Goal: Information Seeking & Learning: Learn about a topic

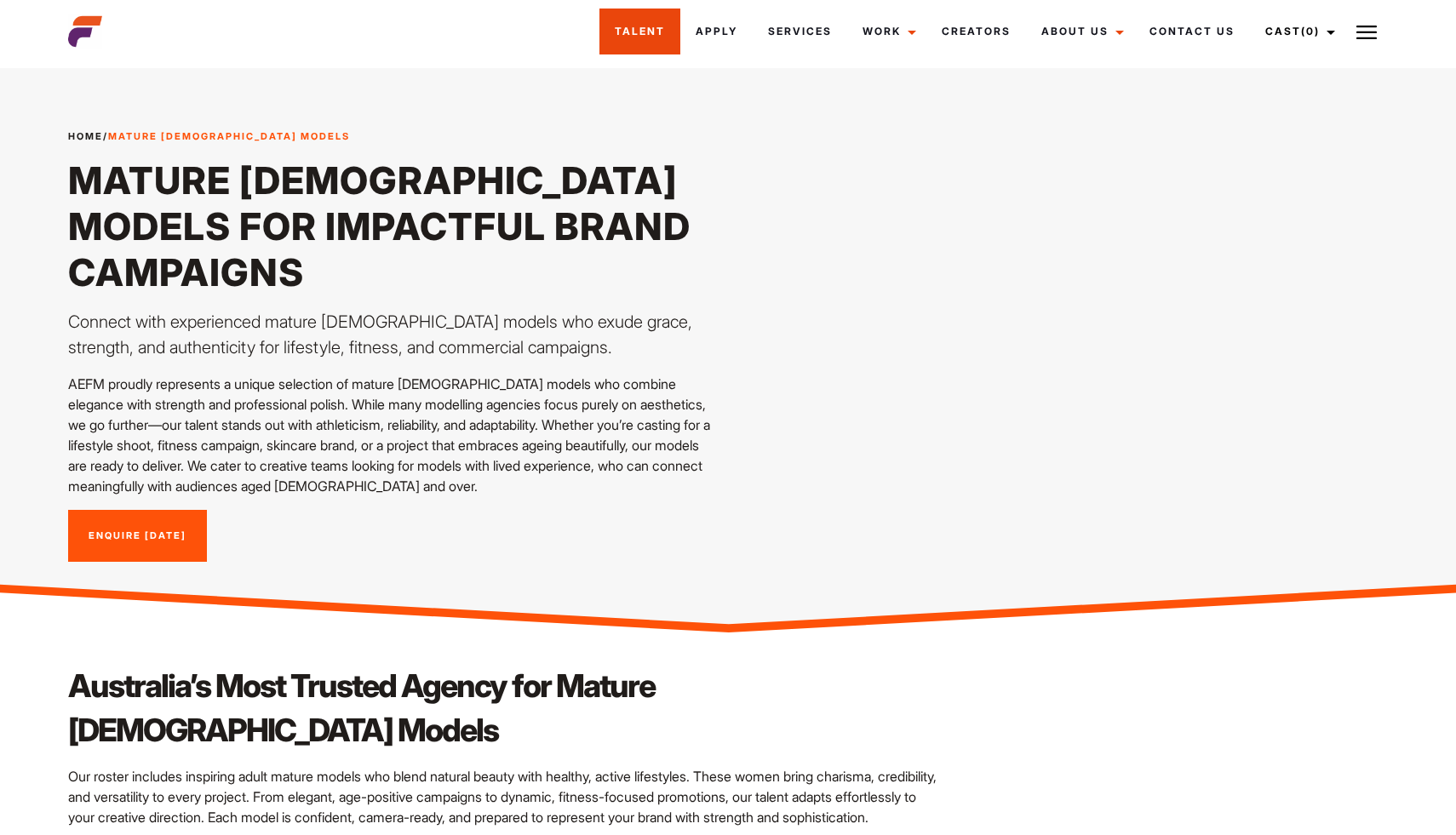
click at [656, 39] on link "Talent" at bounding box center [639, 31] width 80 height 46
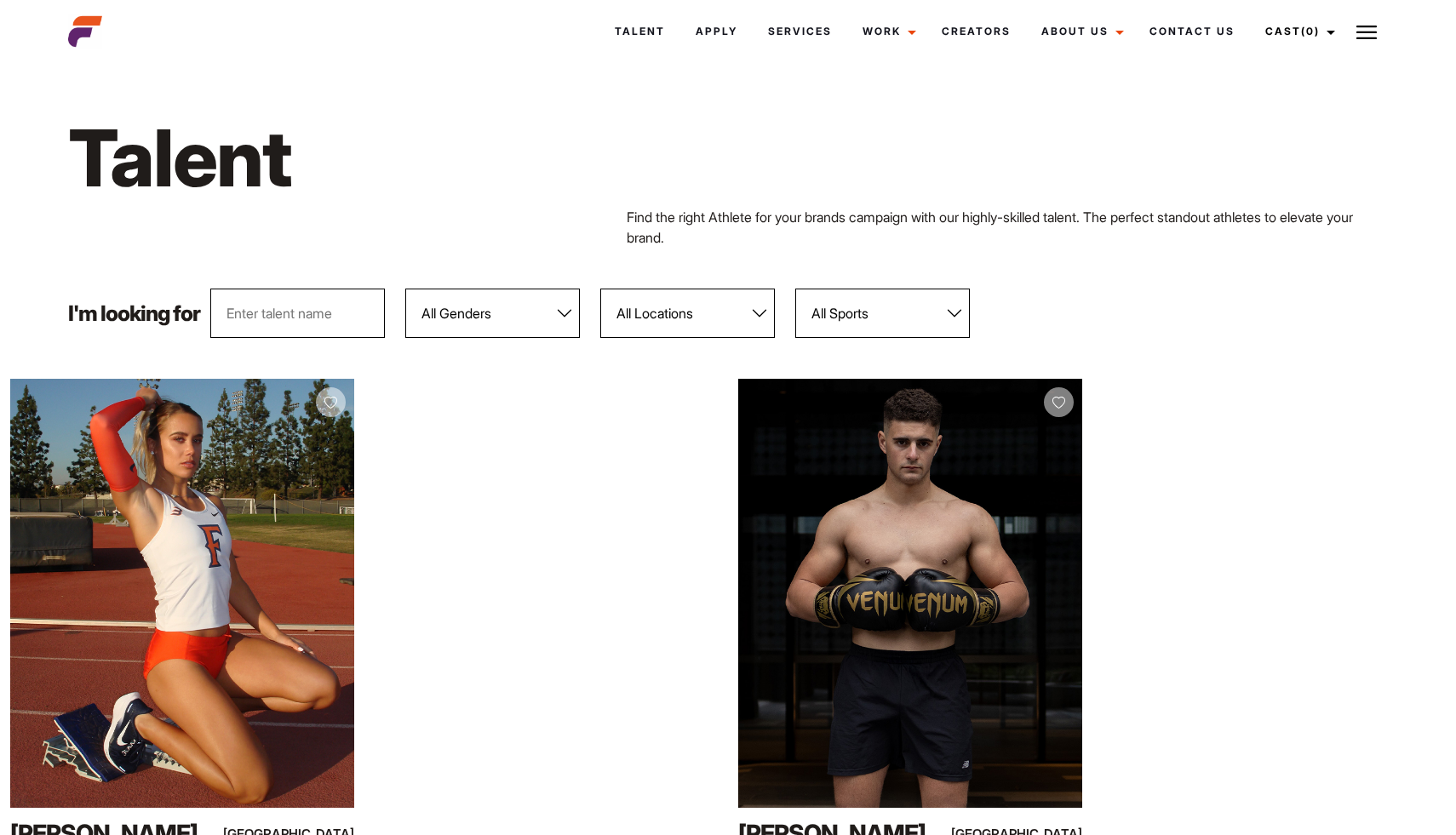
click at [559, 324] on select "All Genders Female Male" at bounding box center [492, 313] width 175 height 49
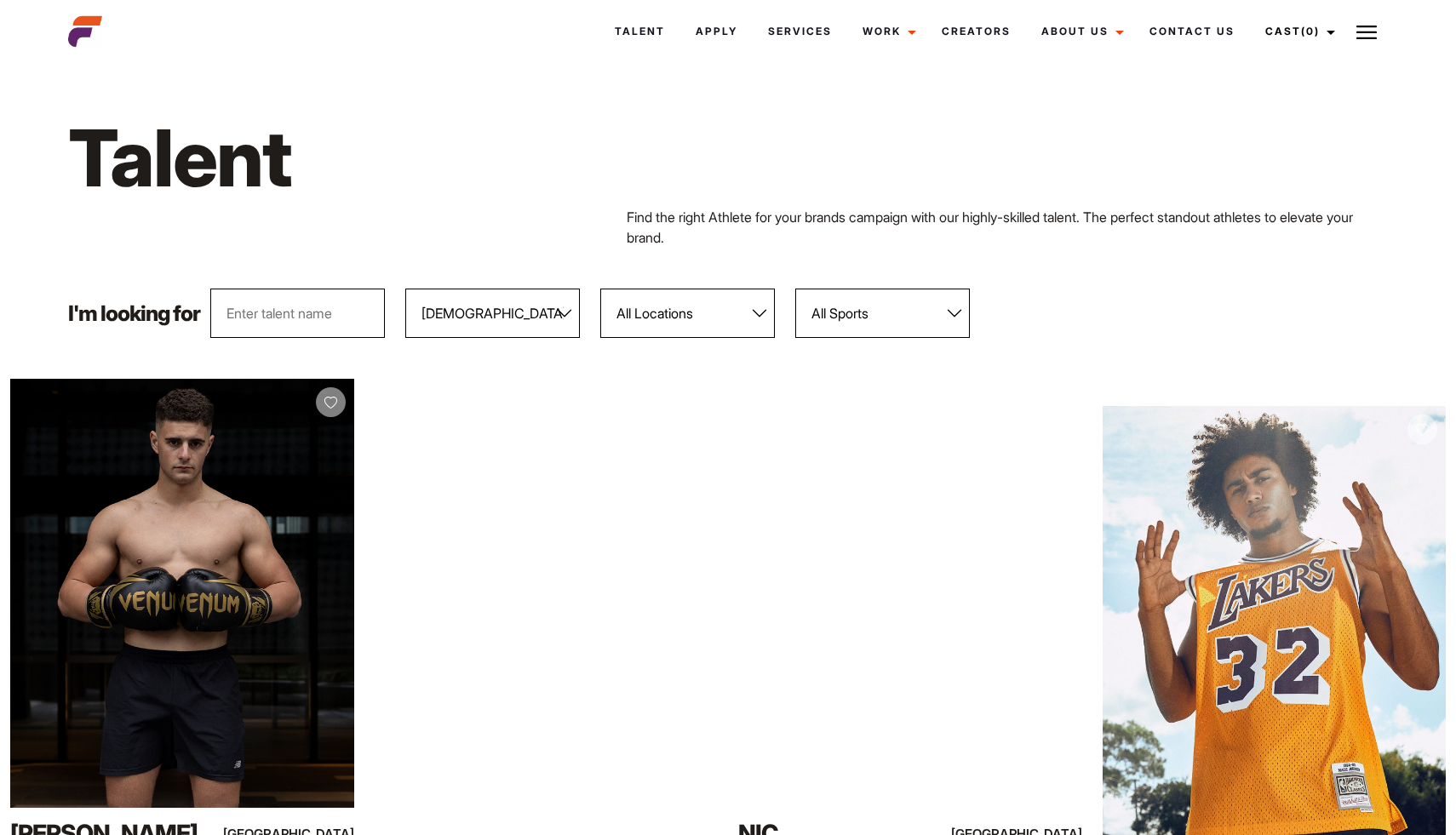
click at [558, 316] on select "All Genders Female Male" at bounding box center [492, 313] width 175 height 49
select select "104"
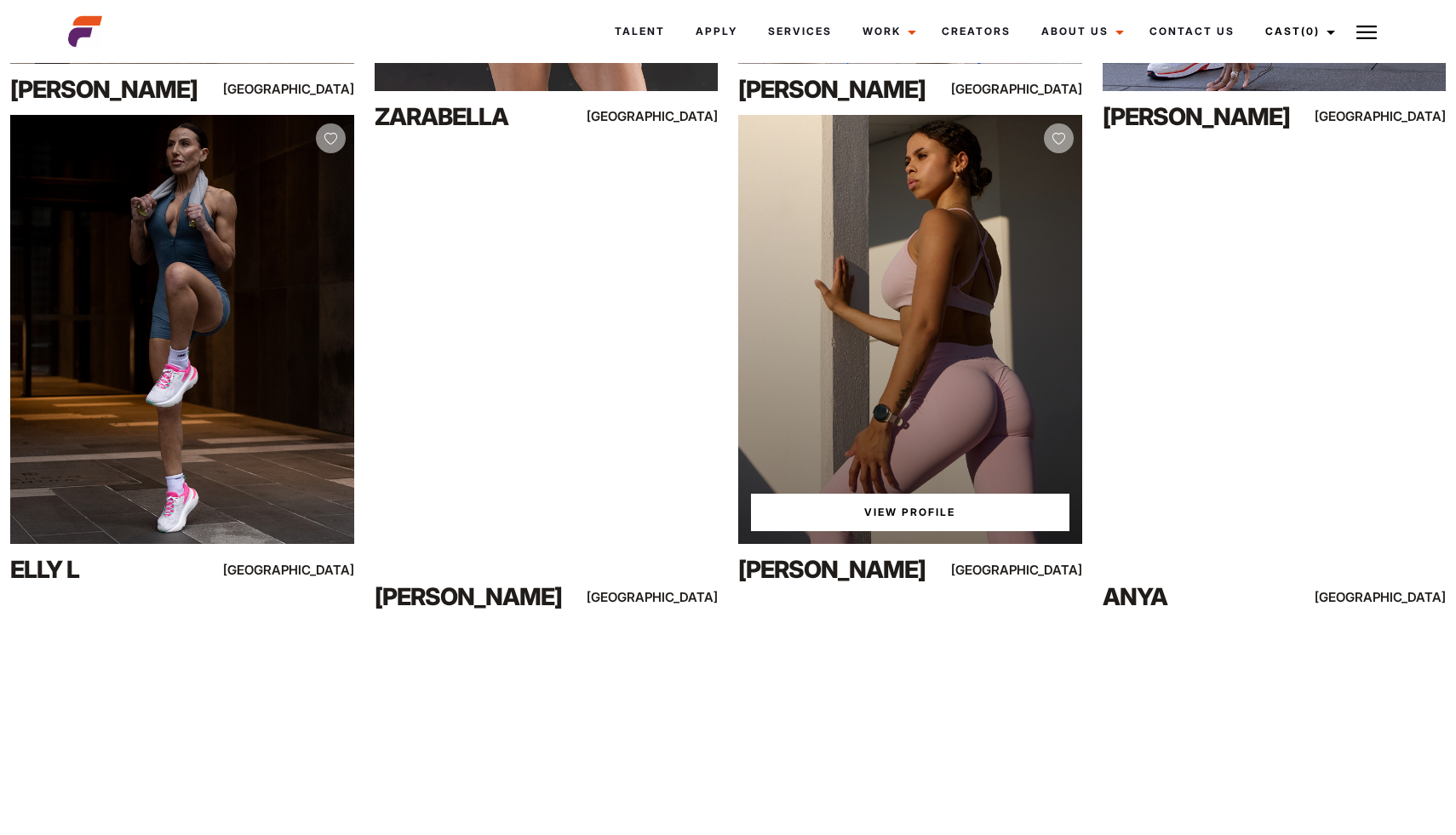
scroll to position [1230, 0]
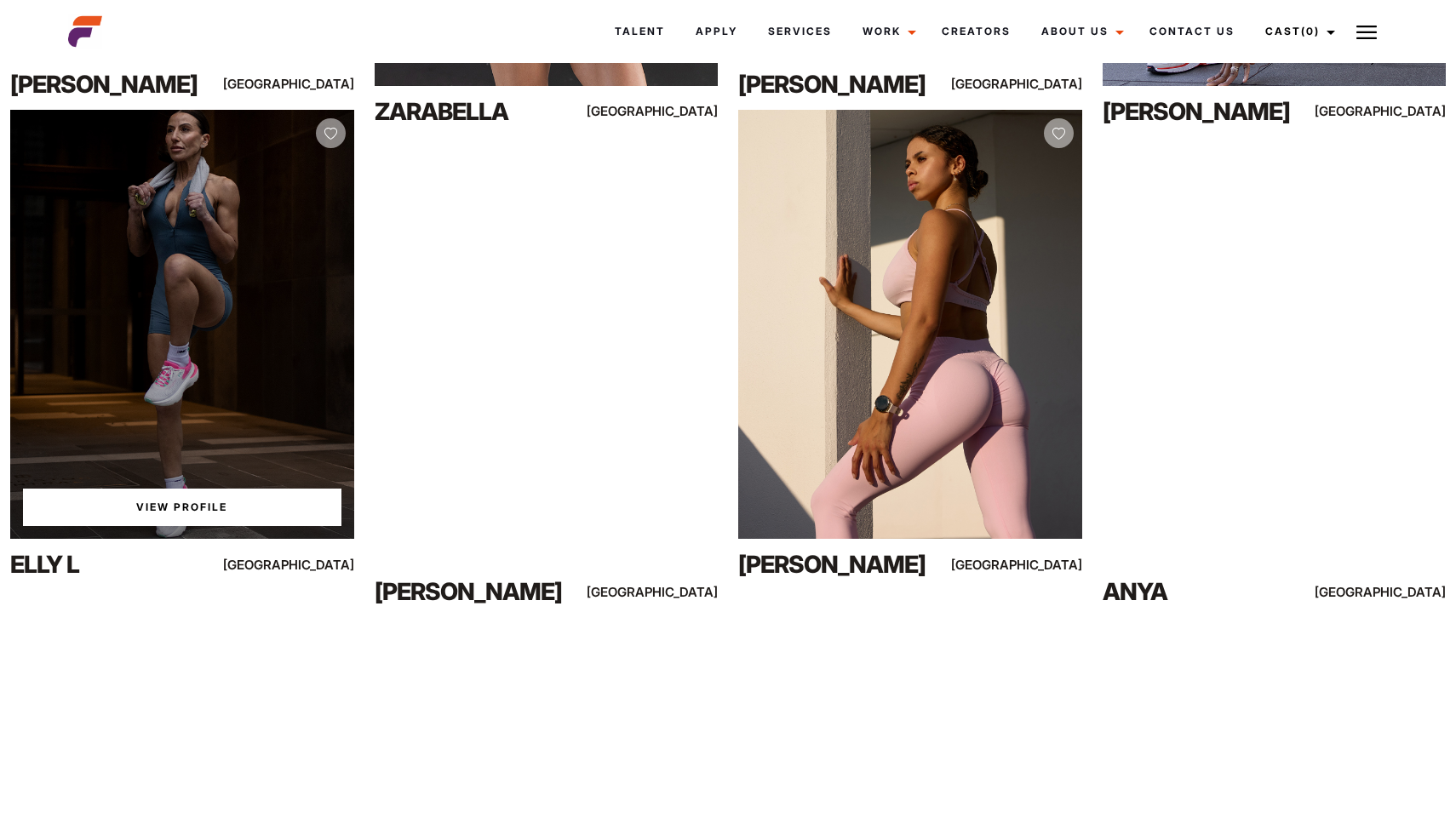
click at [201, 503] on link "View Profile" at bounding box center [182, 507] width 318 height 38
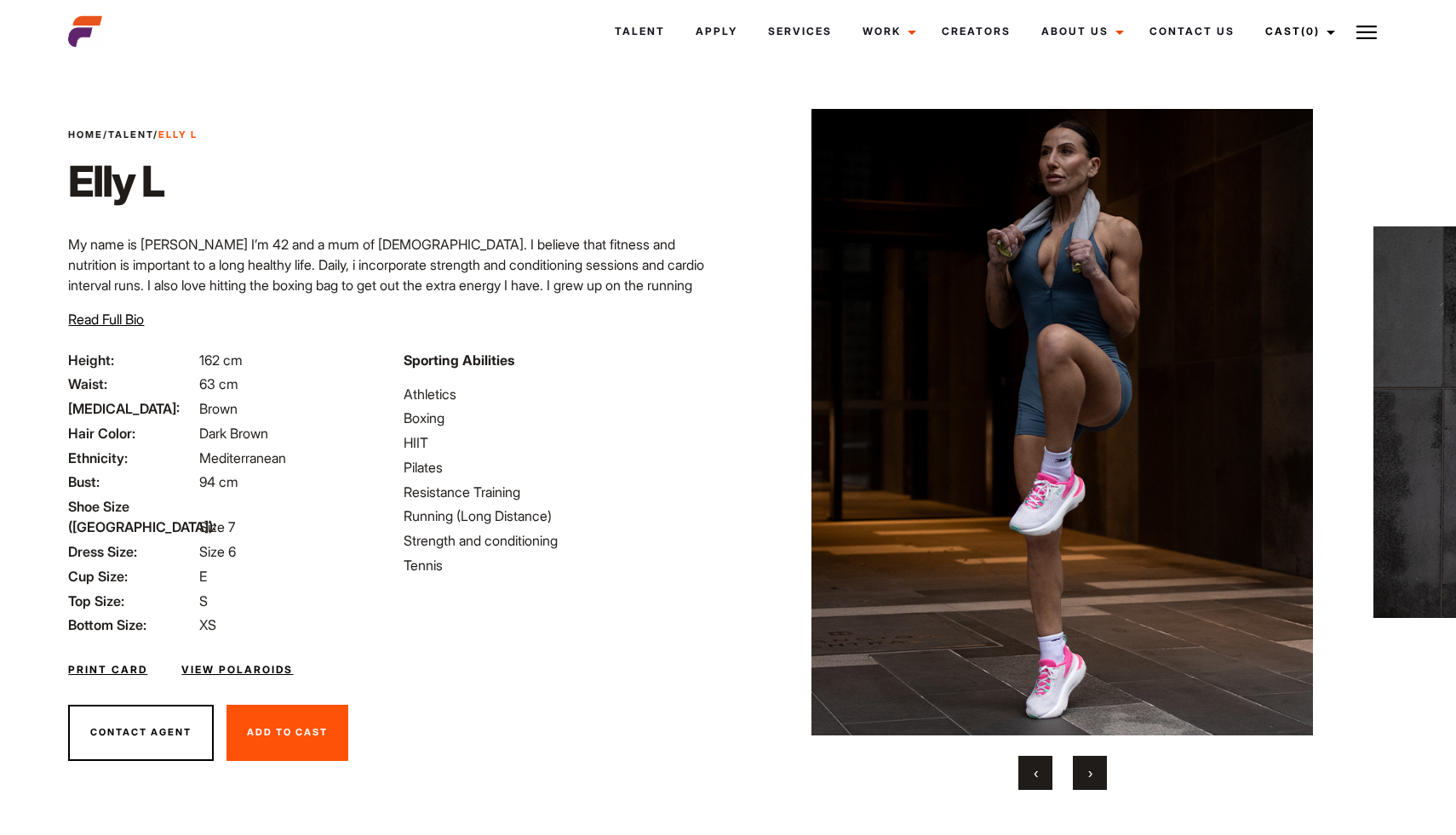
click at [1094, 773] on button "›" at bounding box center [1090, 772] width 34 height 34
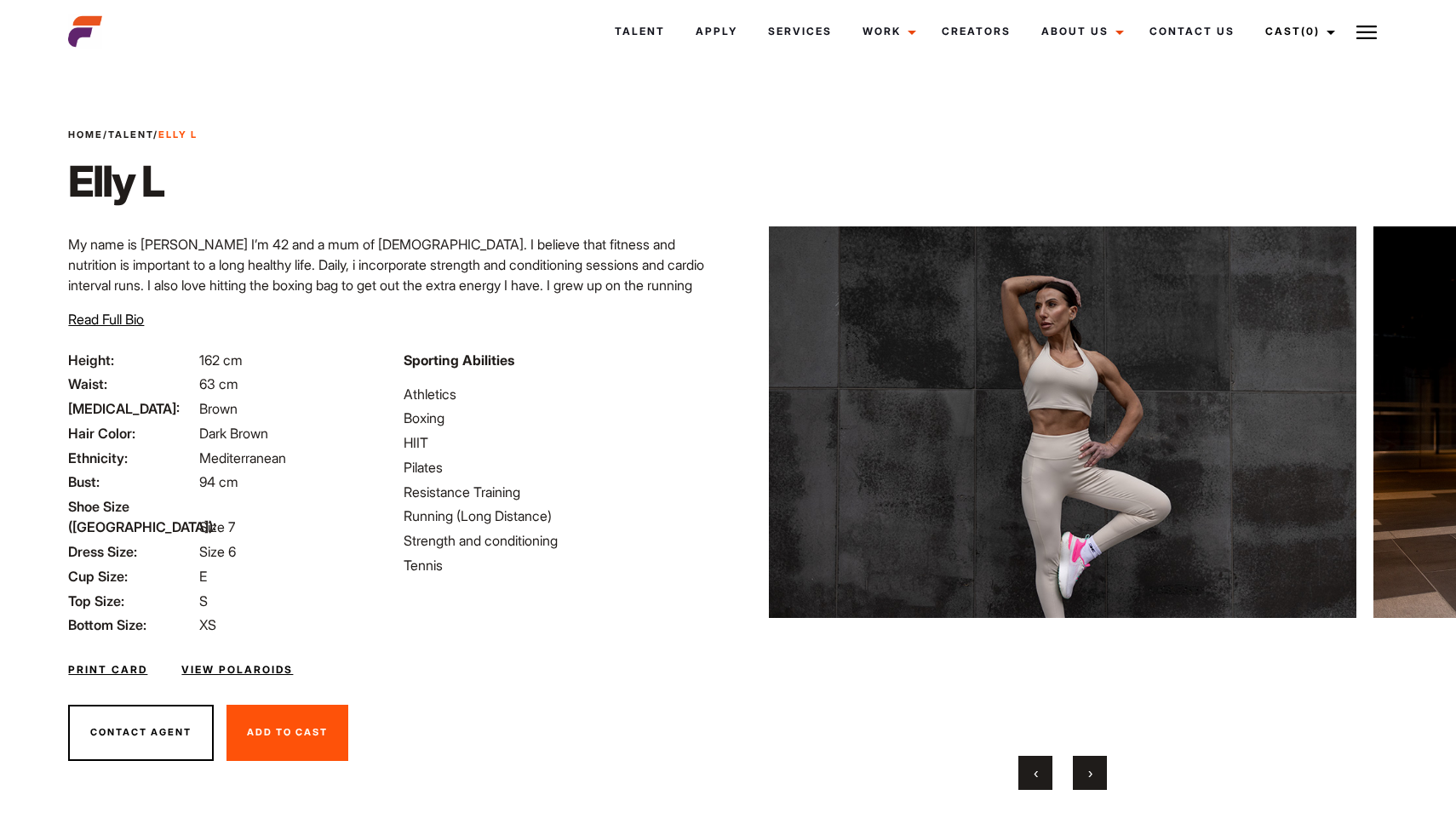
click at [1094, 773] on button "›" at bounding box center [1090, 772] width 34 height 34
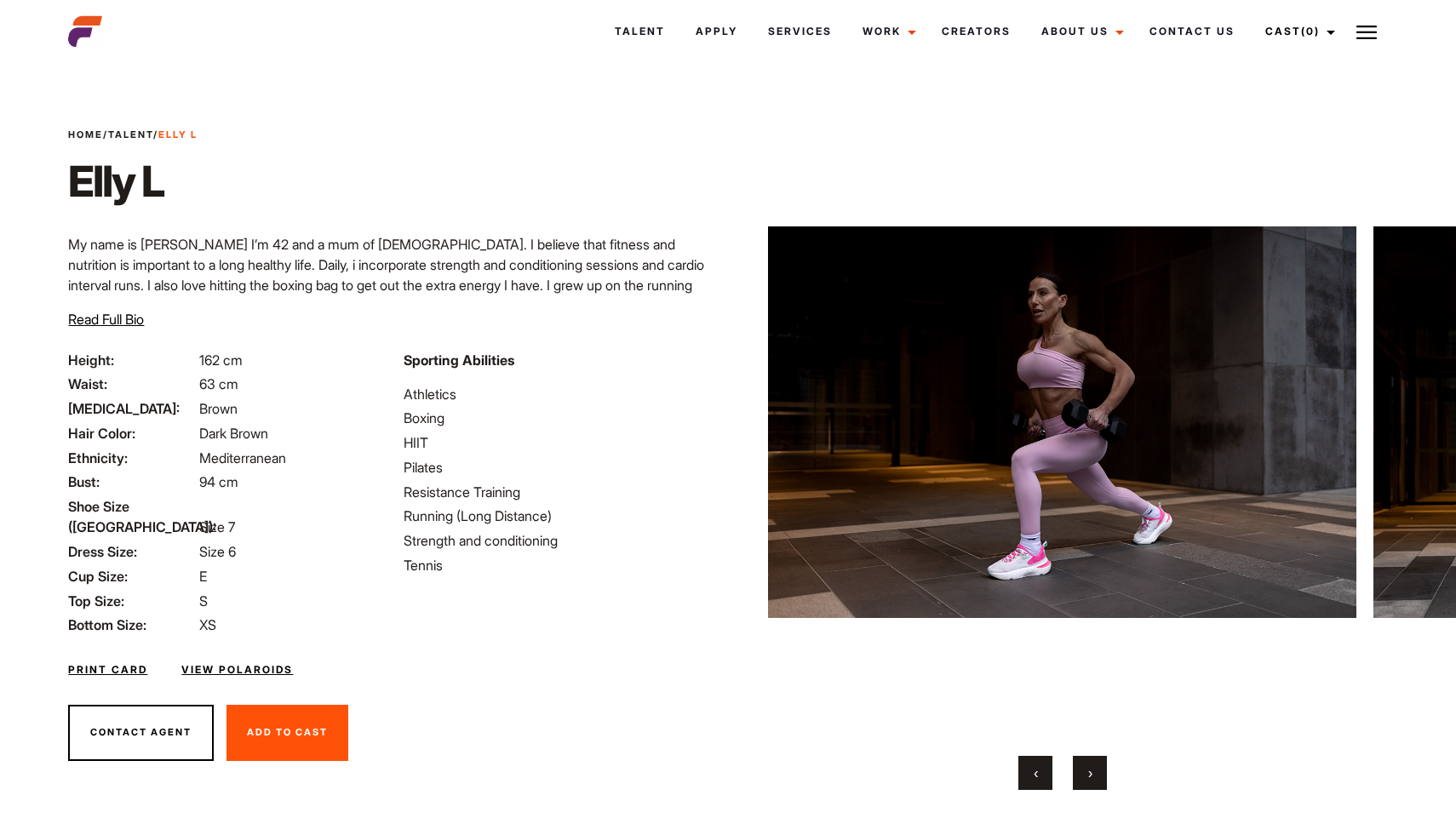
click at [1094, 773] on button "›" at bounding box center [1090, 772] width 34 height 34
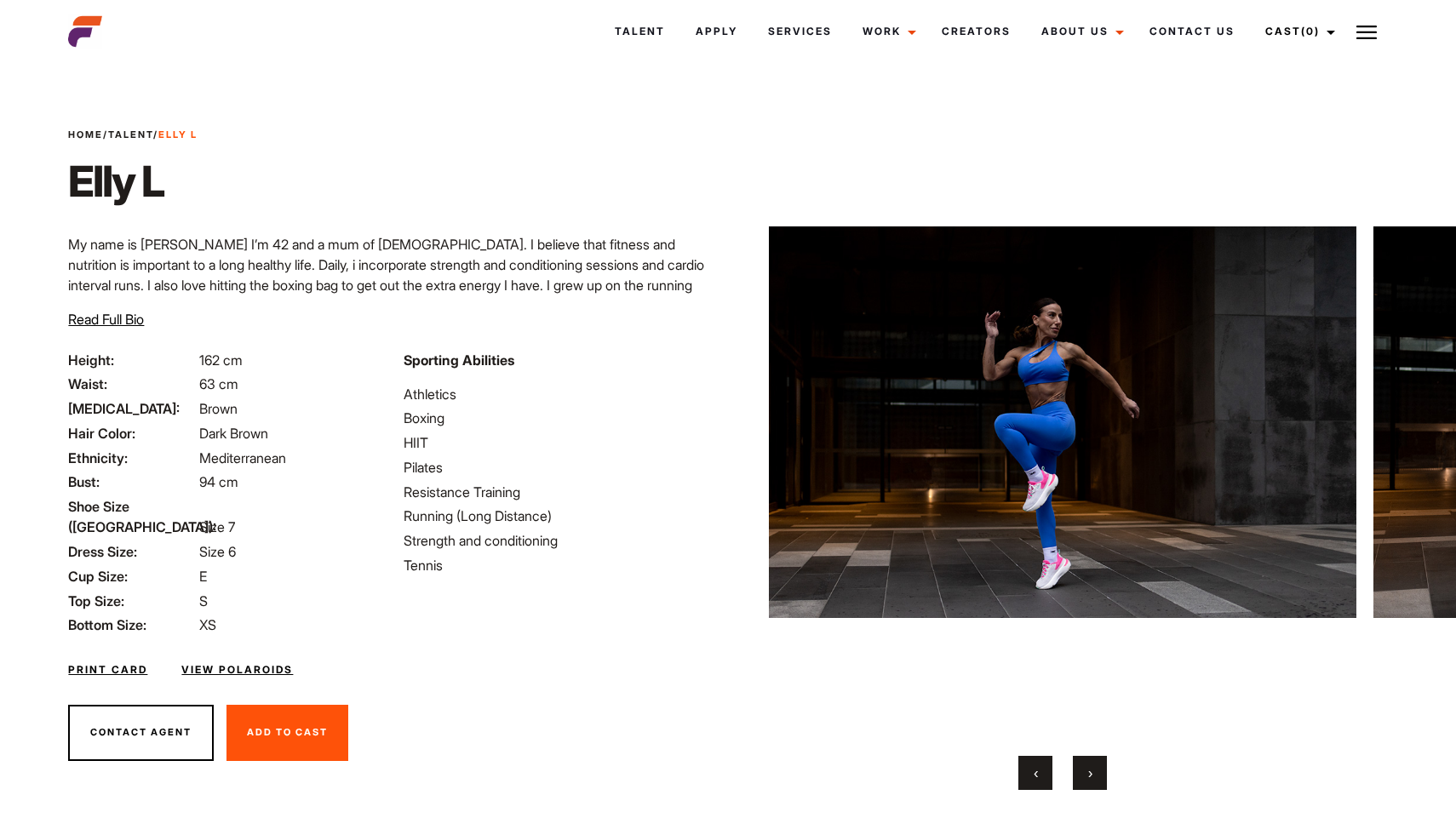
click at [1094, 773] on button "›" at bounding box center [1090, 772] width 34 height 34
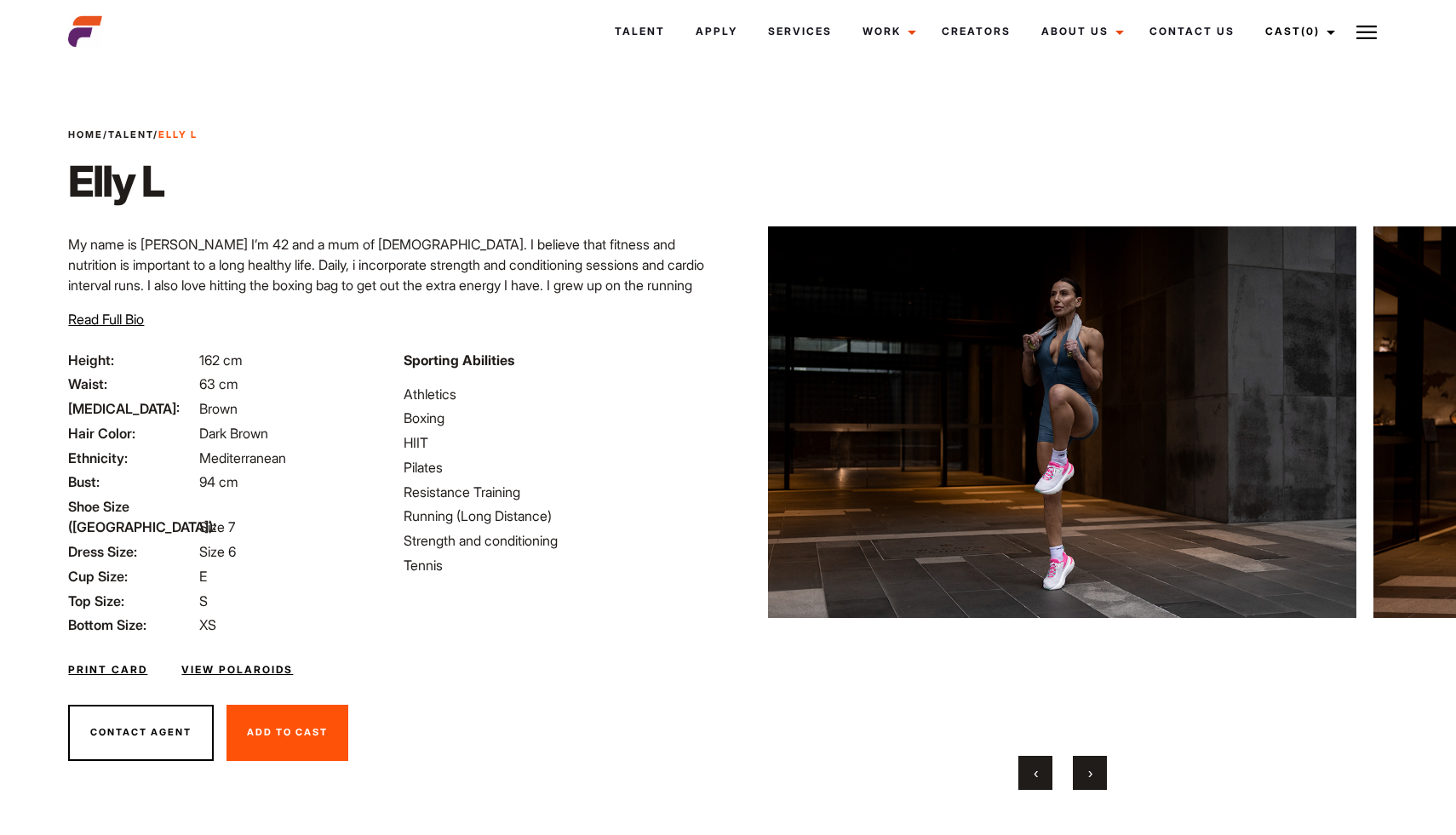
click at [1094, 773] on button "›" at bounding box center [1090, 772] width 34 height 34
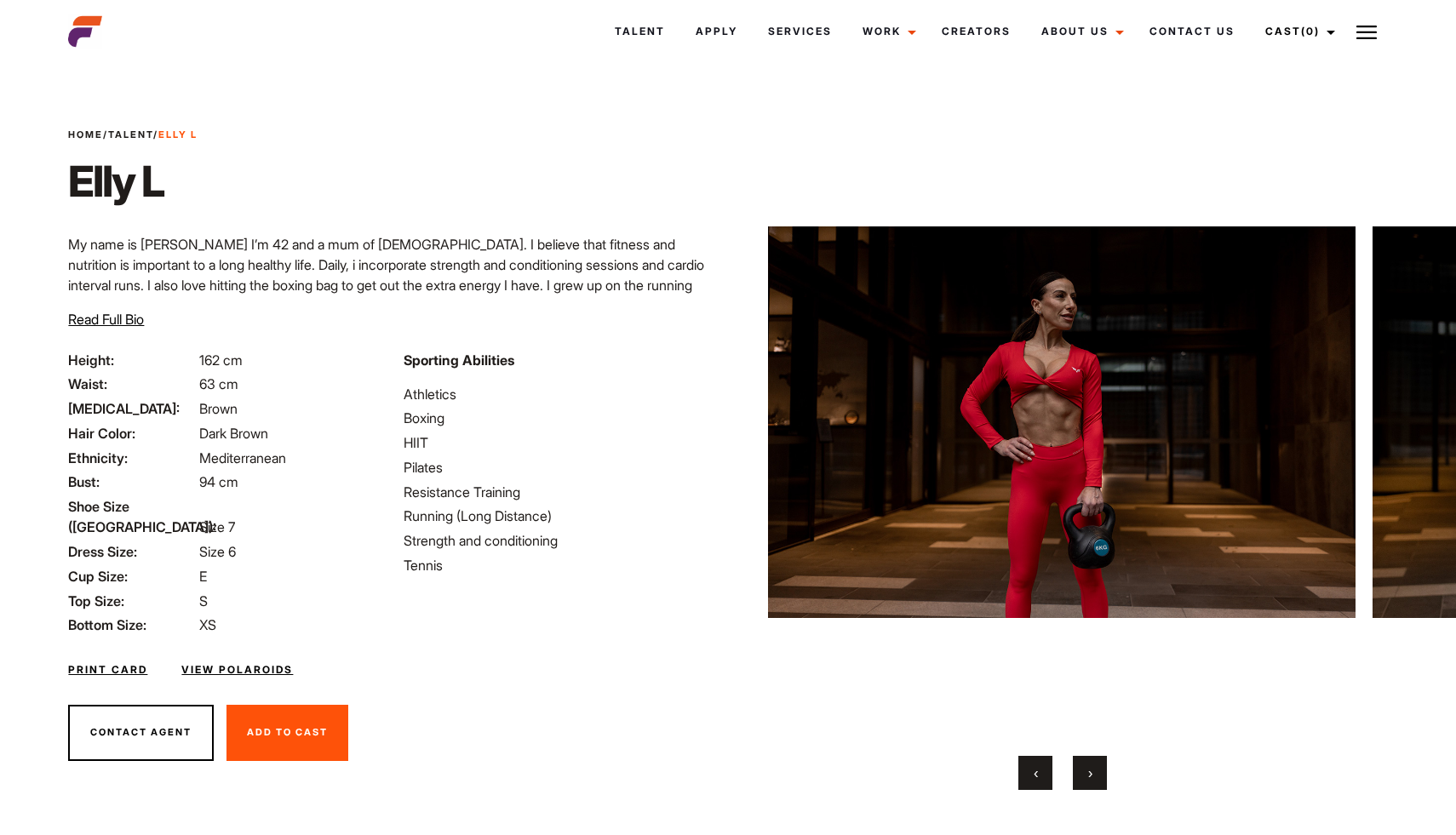
click at [1094, 773] on button "›" at bounding box center [1090, 772] width 34 height 34
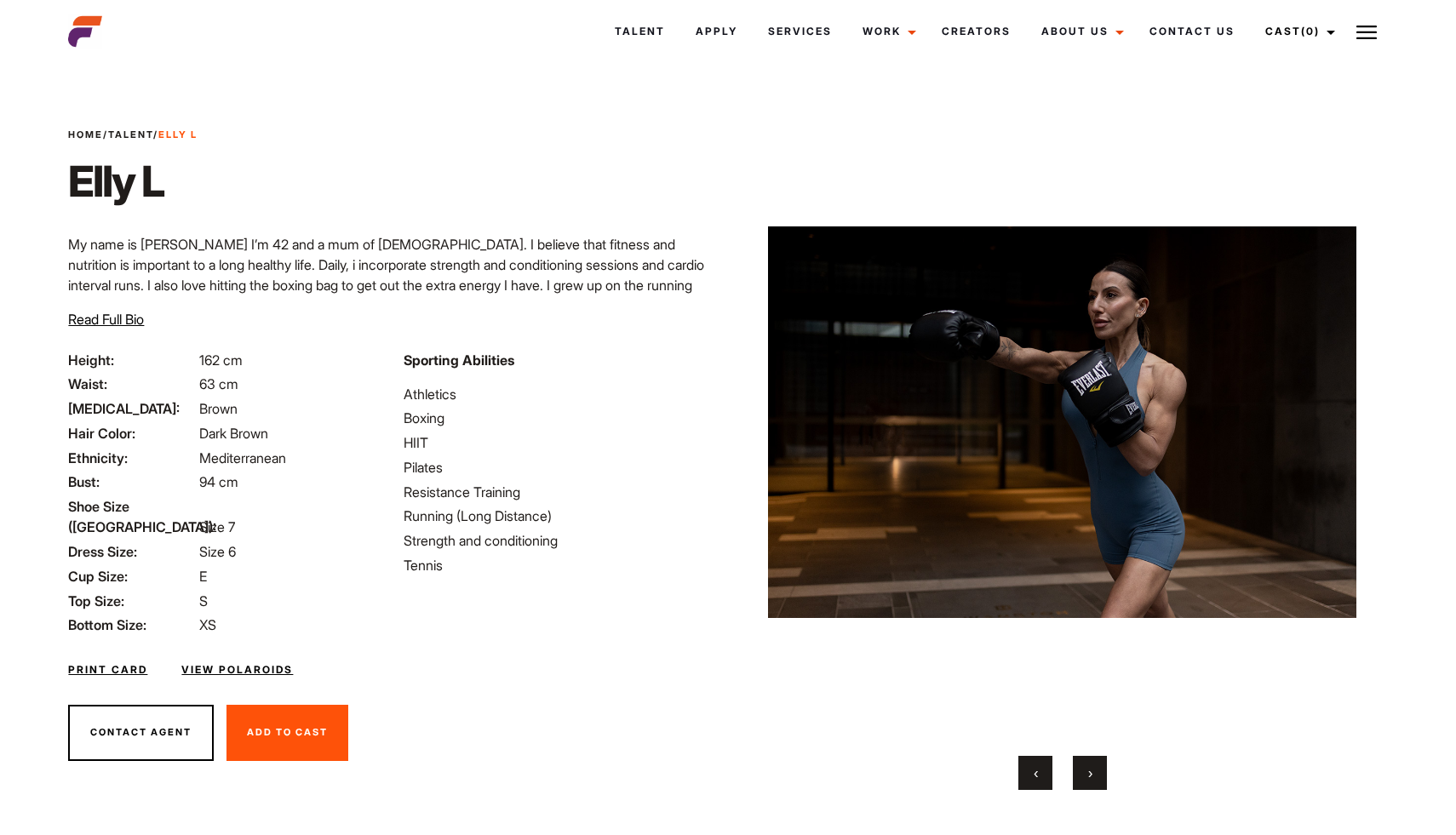
click at [1094, 773] on button "›" at bounding box center [1090, 772] width 34 height 34
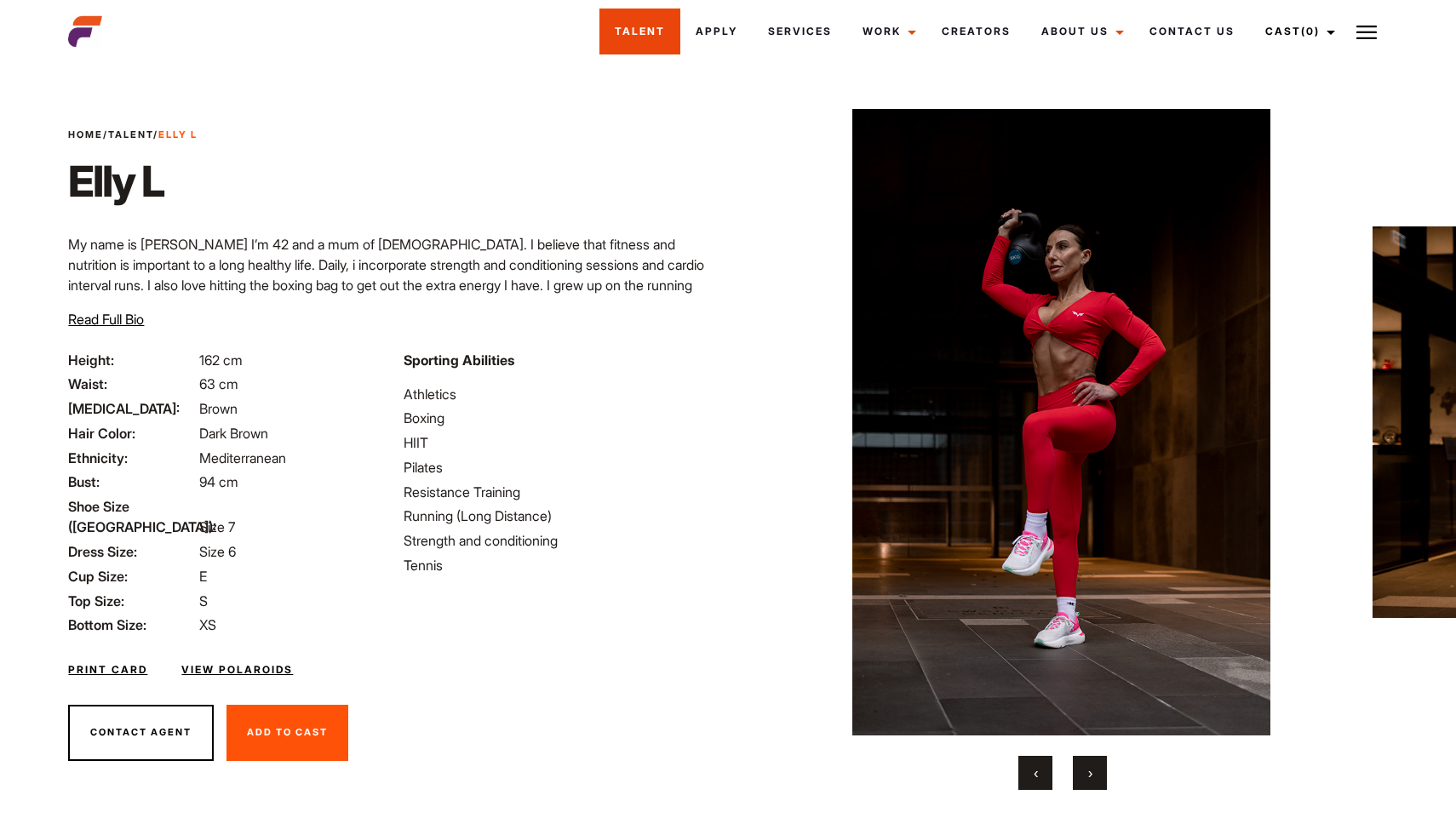
click at [667, 29] on link "Talent" at bounding box center [639, 31] width 80 height 46
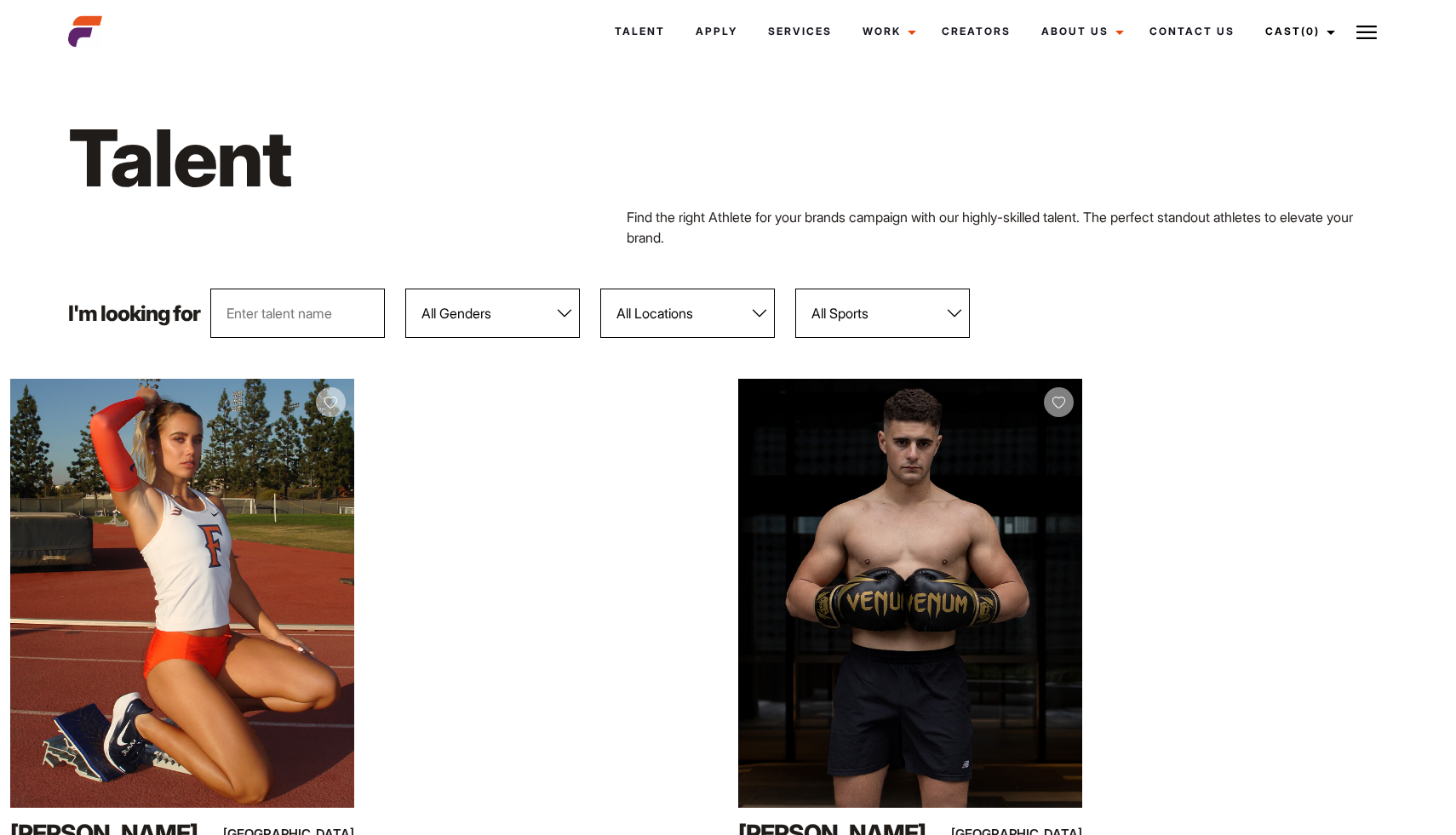
click at [501, 316] on select "All Genders Female Male" at bounding box center [492, 313] width 175 height 49
select select "104"
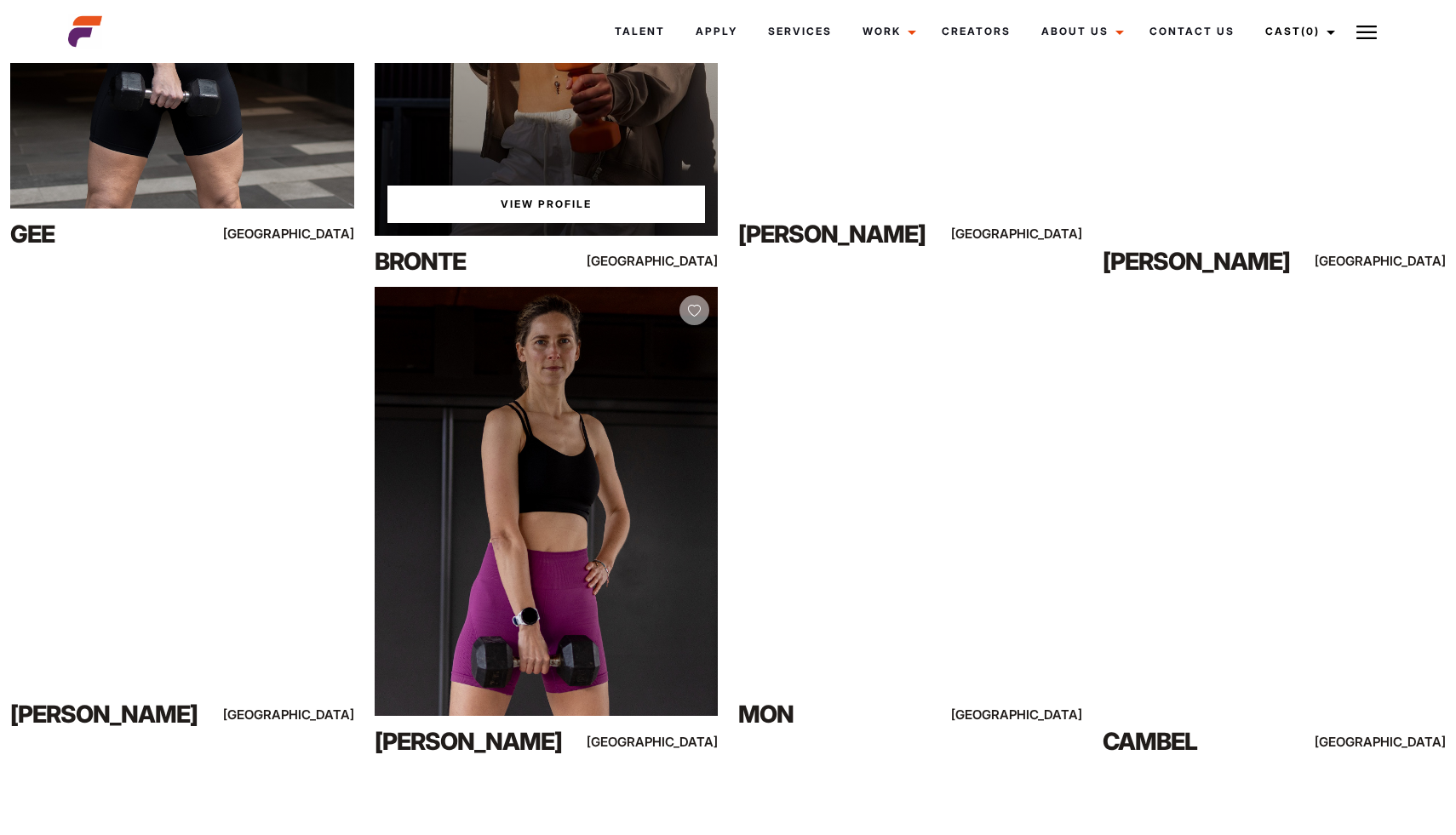
scroll to position [2154, 0]
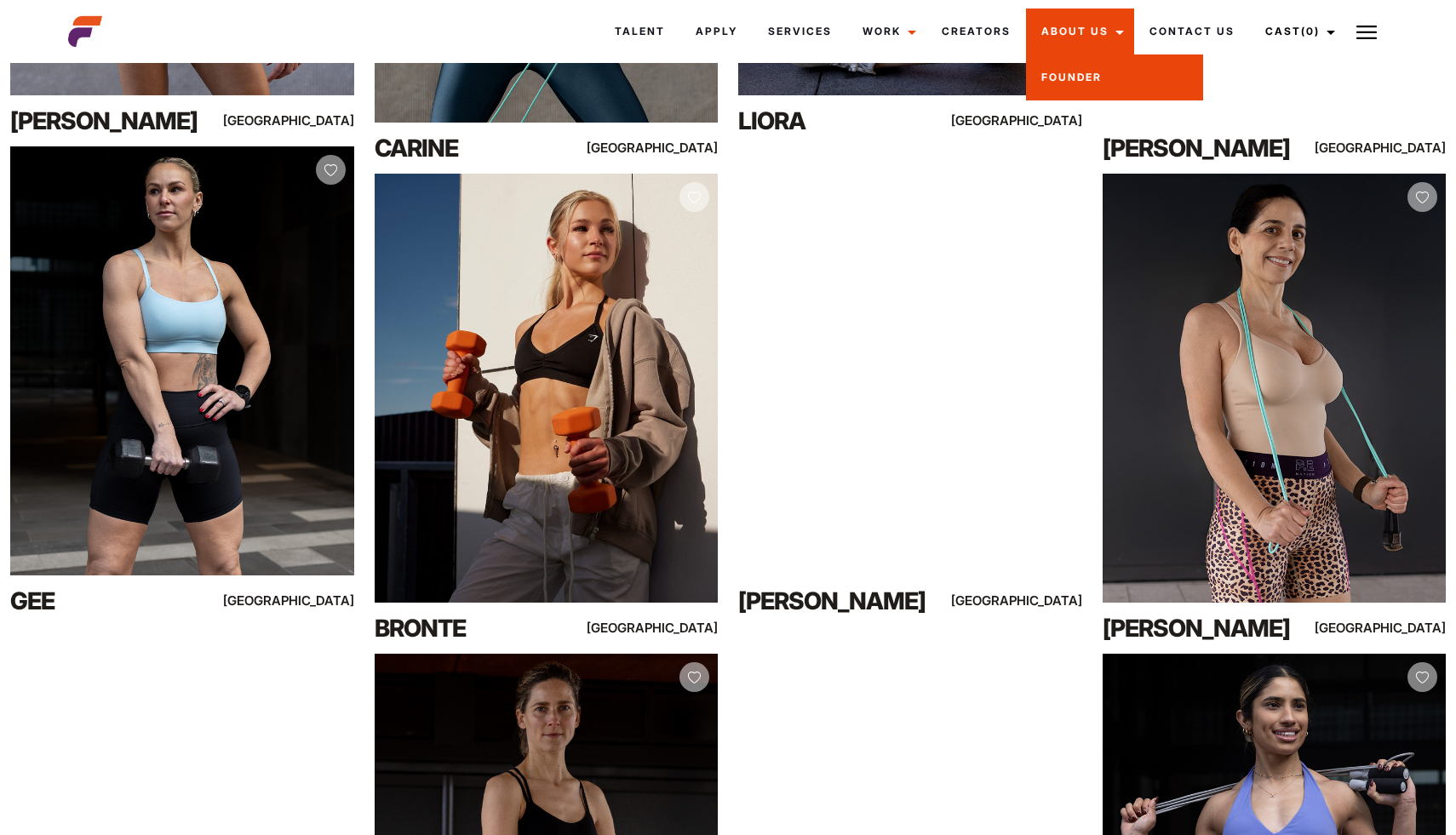
click at [1084, 76] on link "Founder" at bounding box center [1114, 77] width 177 height 46
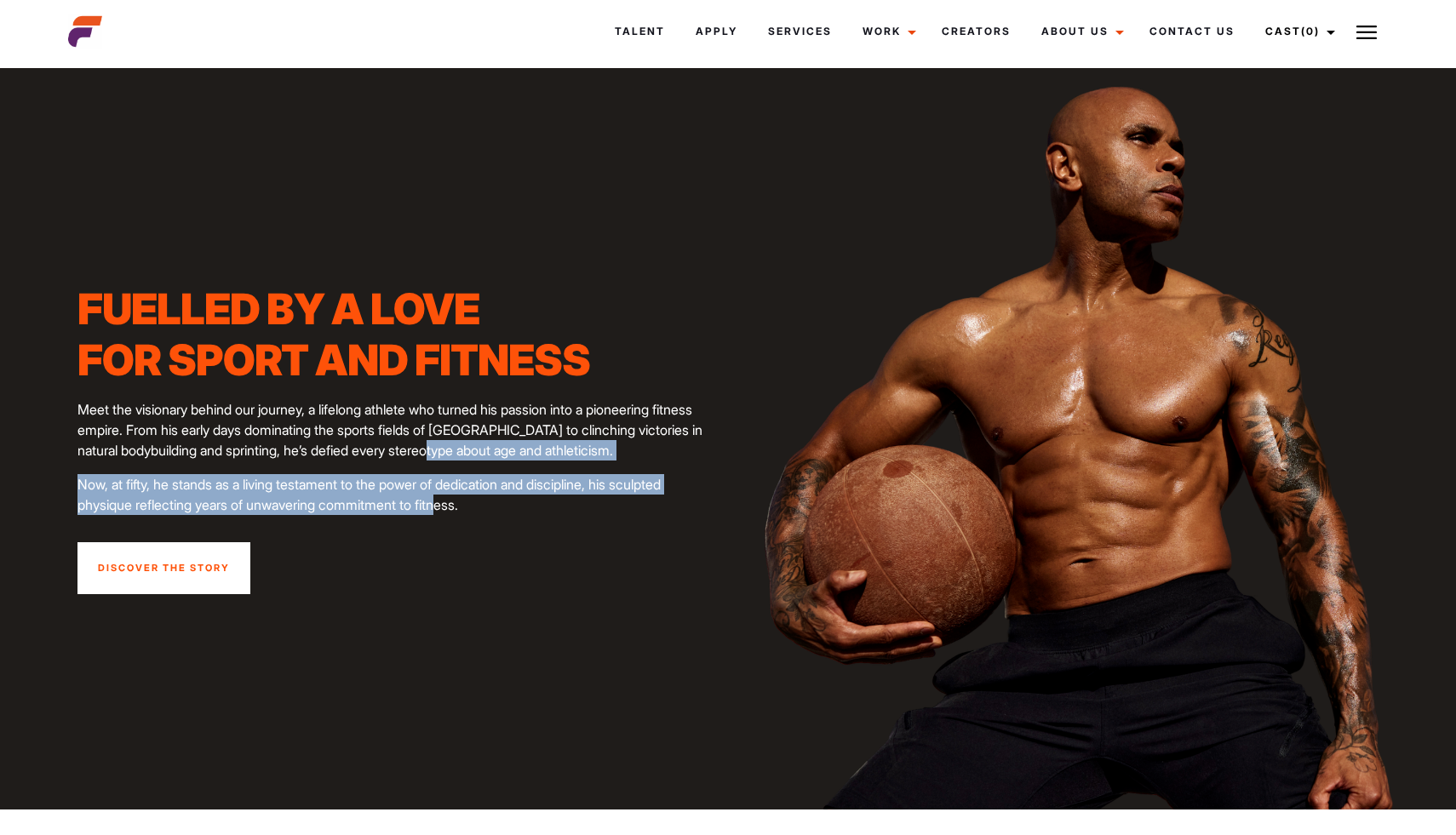
drag, startPoint x: 434, startPoint y: 509, endPoint x: 435, endPoint y: 445, distance: 64.0
click at [435, 445] on div "Fuelled by a love for sport and fitness Meet the visionary behind our journey, …" at bounding box center [397, 439] width 660 height 311
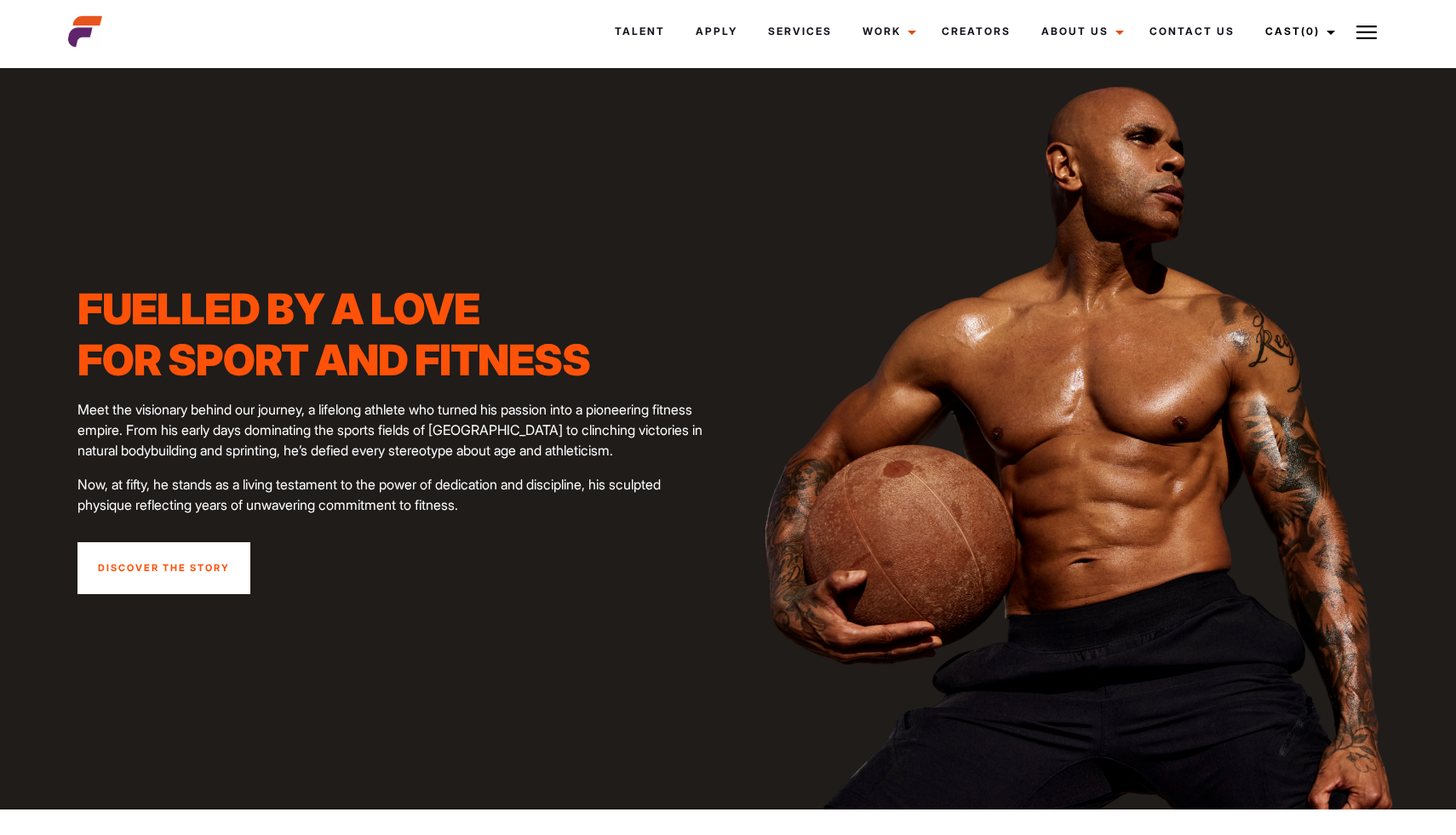
click at [435, 445] on p "Meet the visionary behind our journey, a lifelong athlete who turned his passio…" at bounding box center [398, 430] width 640 height 61
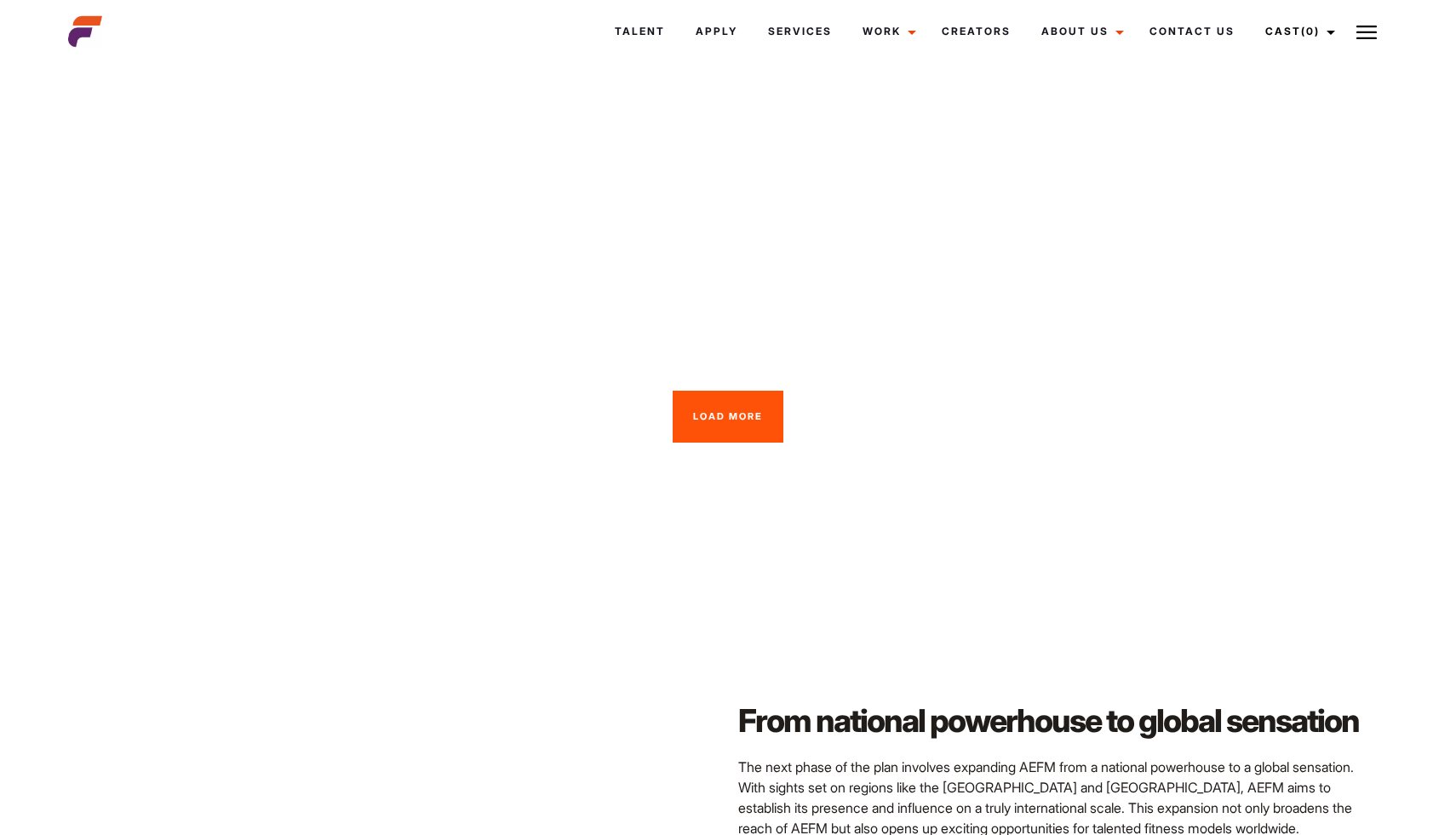
scroll to position [4722, 0]
